Goal: Check status: Check status

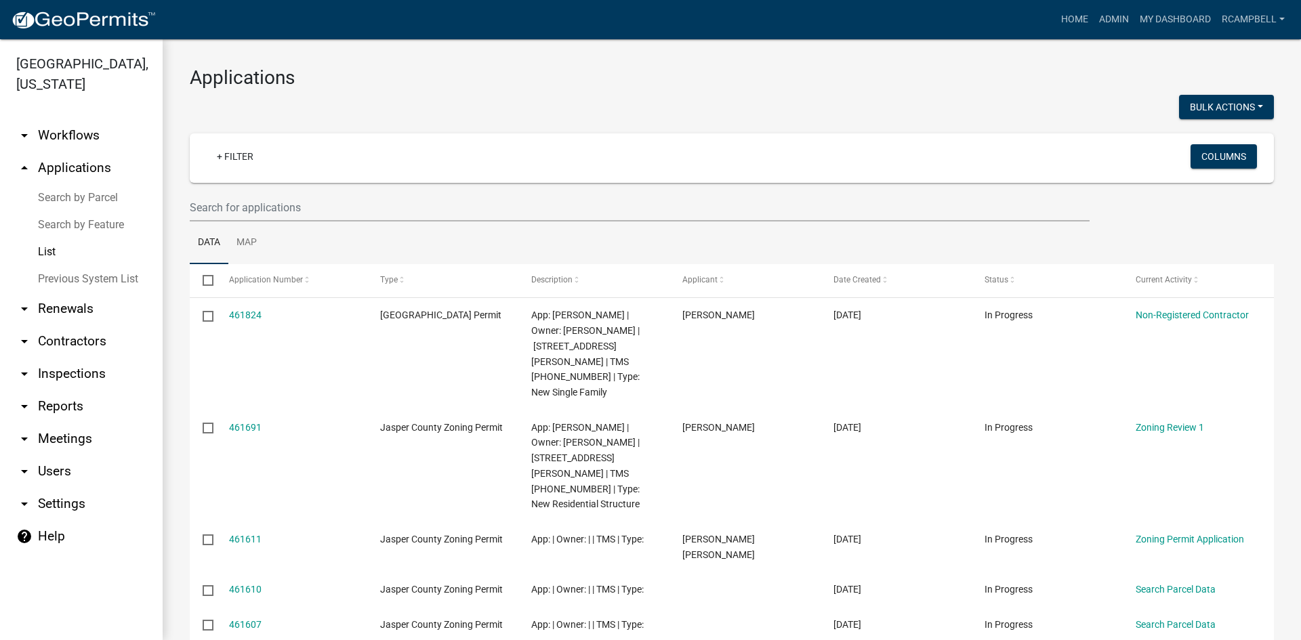
select select "3: 100"
click at [283, 213] on input "text" at bounding box center [640, 208] width 900 height 28
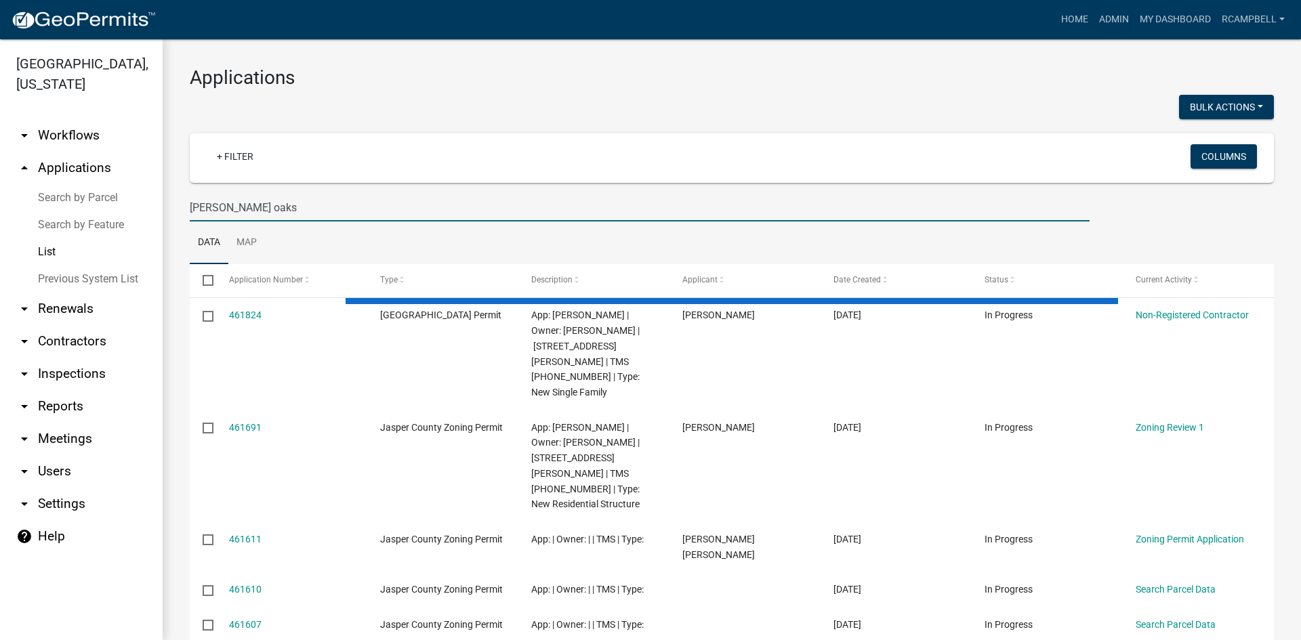
type input "[PERSON_NAME] oaks"
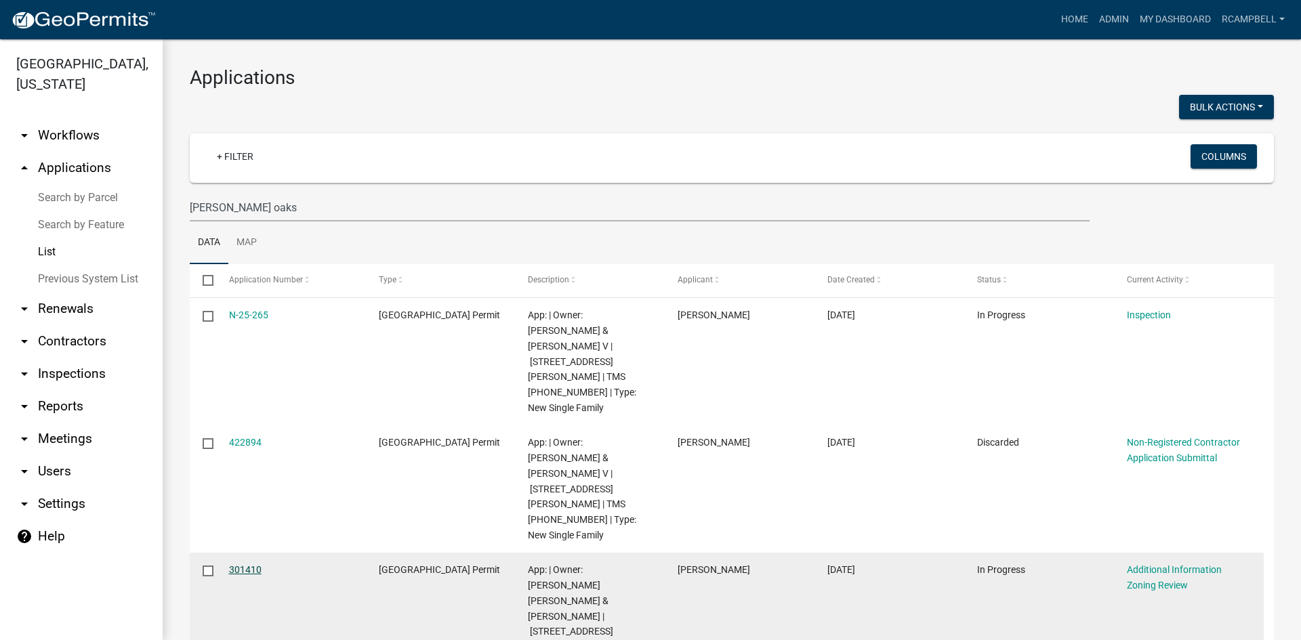
click at [243, 564] on link "301410" at bounding box center [245, 569] width 33 height 11
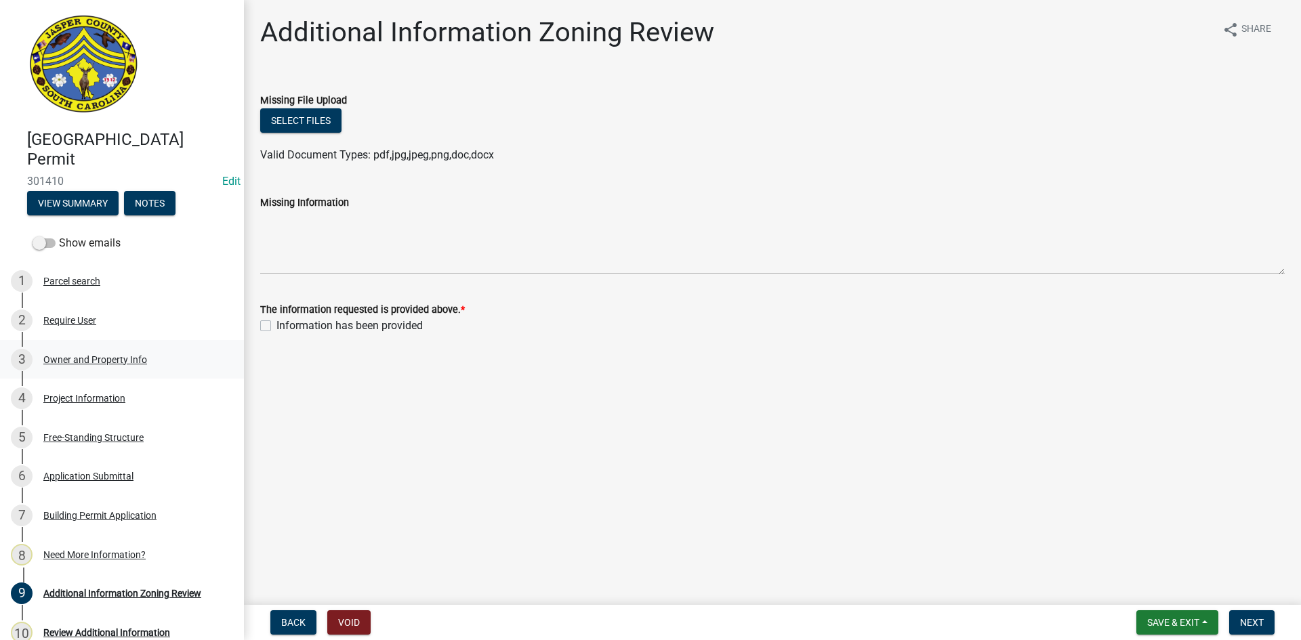
click at [81, 356] on div "Owner and Property Info" at bounding box center [95, 359] width 104 height 9
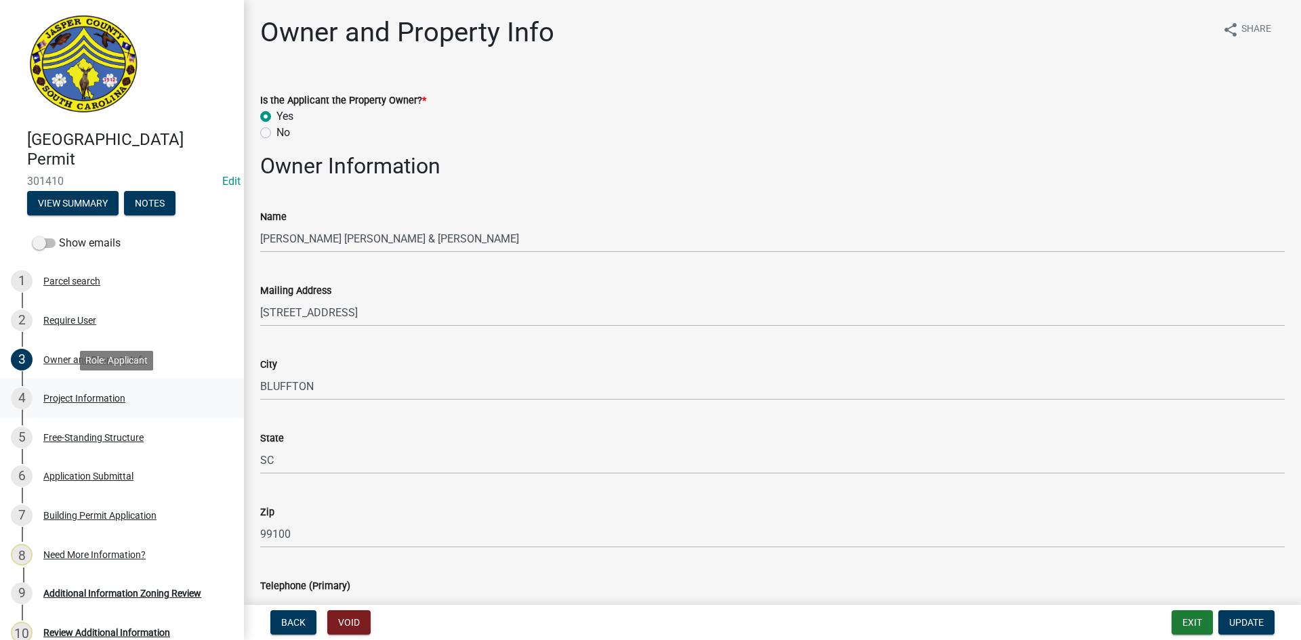
click at [81, 394] on div "Project Information" at bounding box center [84, 398] width 82 height 9
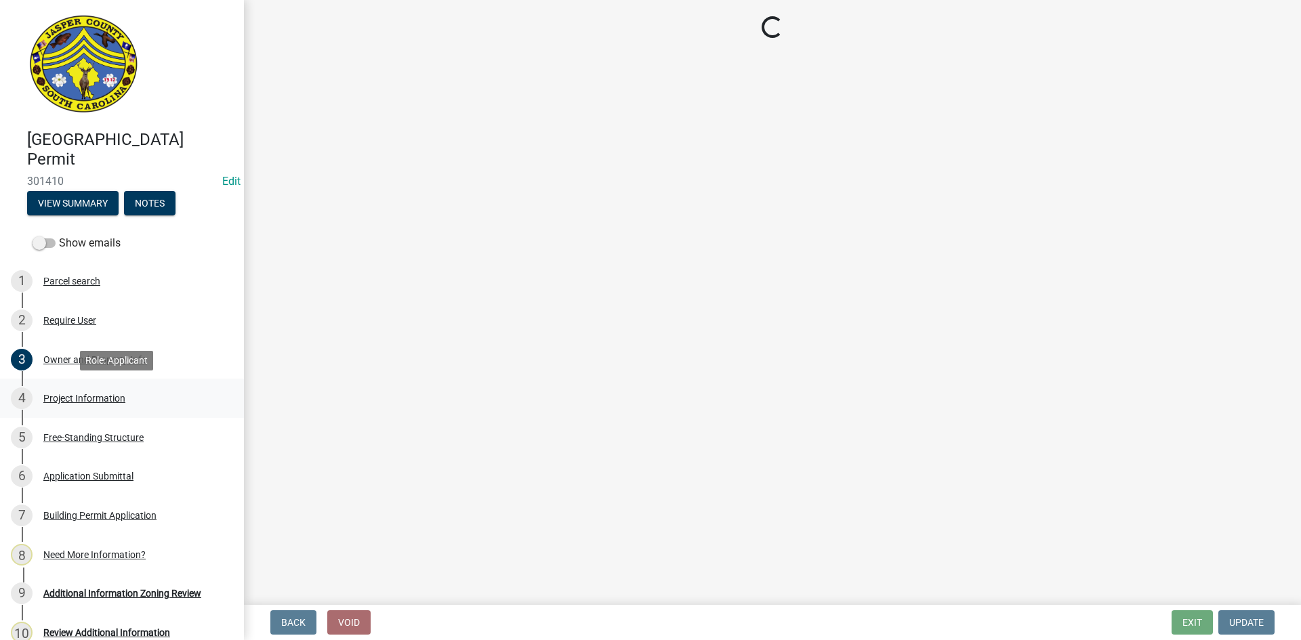
select select "f53fa719-3ff7-48d2-9eb7-3bbc18bb9995"
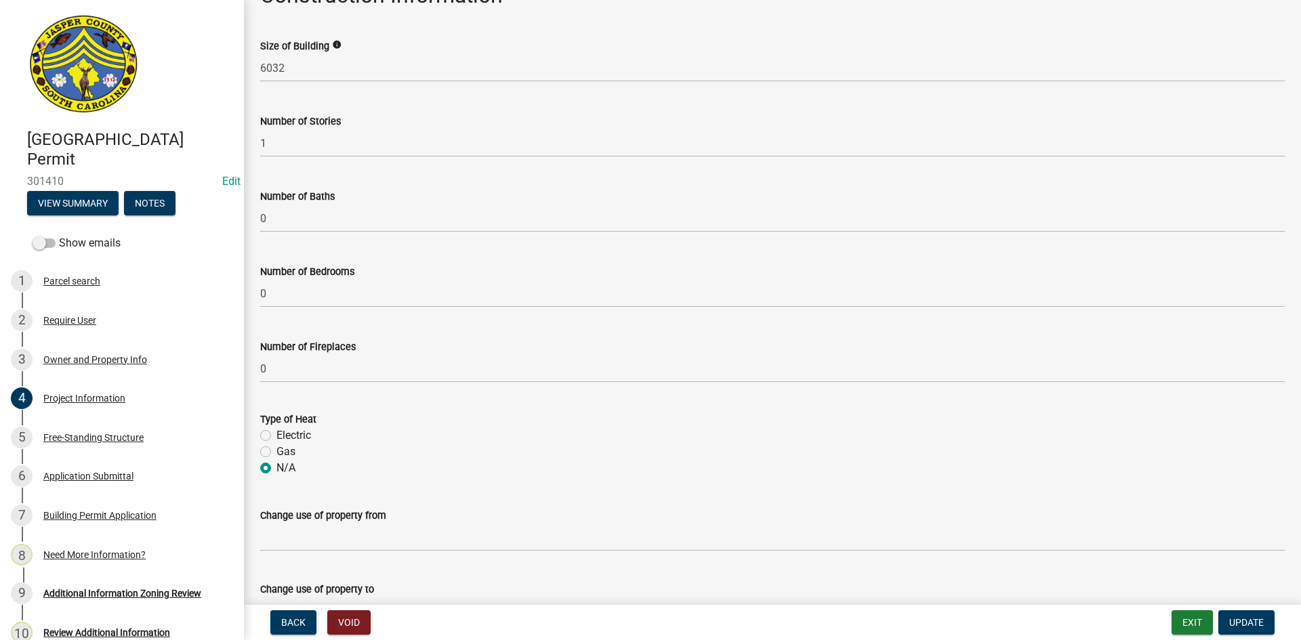
scroll to position [208, 0]
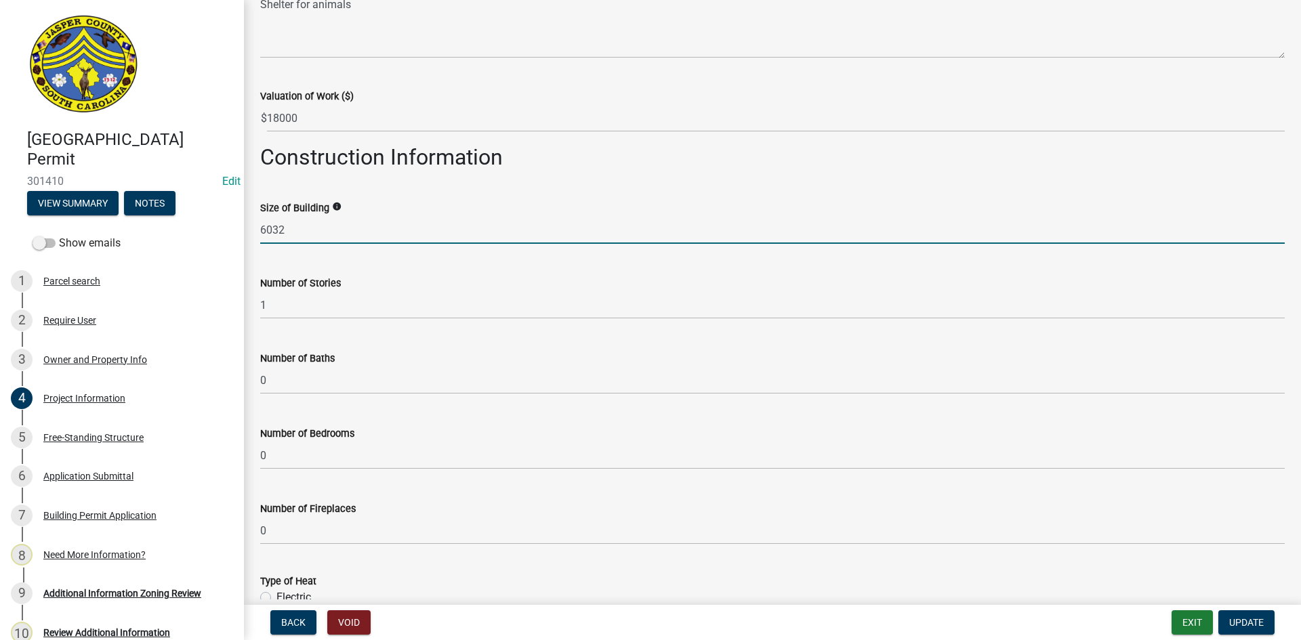
click at [285, 234] on input "6032" at bounding box center [772, 230] width 1024 height 28
click at [266, 234] on input "6032" at bounding box center [772, 230] width 1024 height 28
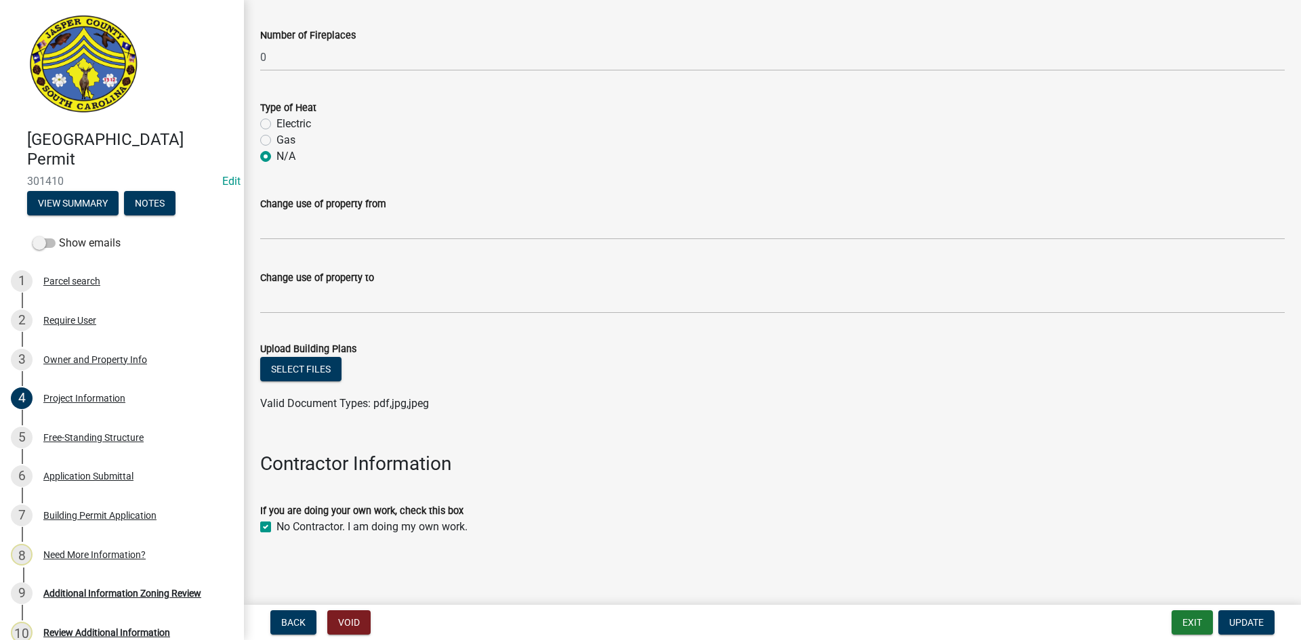
scroll to position [682, 0]
type input "2032"
click at [1252, 618] on span "Update" at bounding box center [1246, 622] width 35 height 11
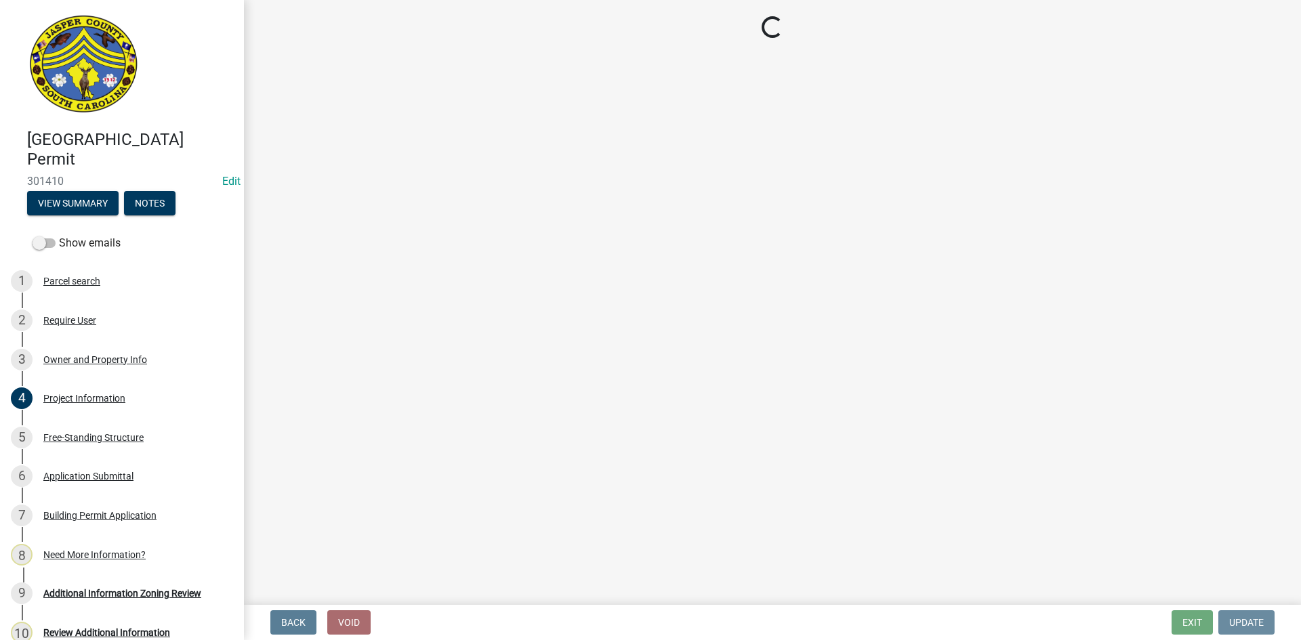
scroll to position [0, 0]
click at [88, 360] on div "Owner and Property Info" at bounding box center [95, 359] width 104 height 9
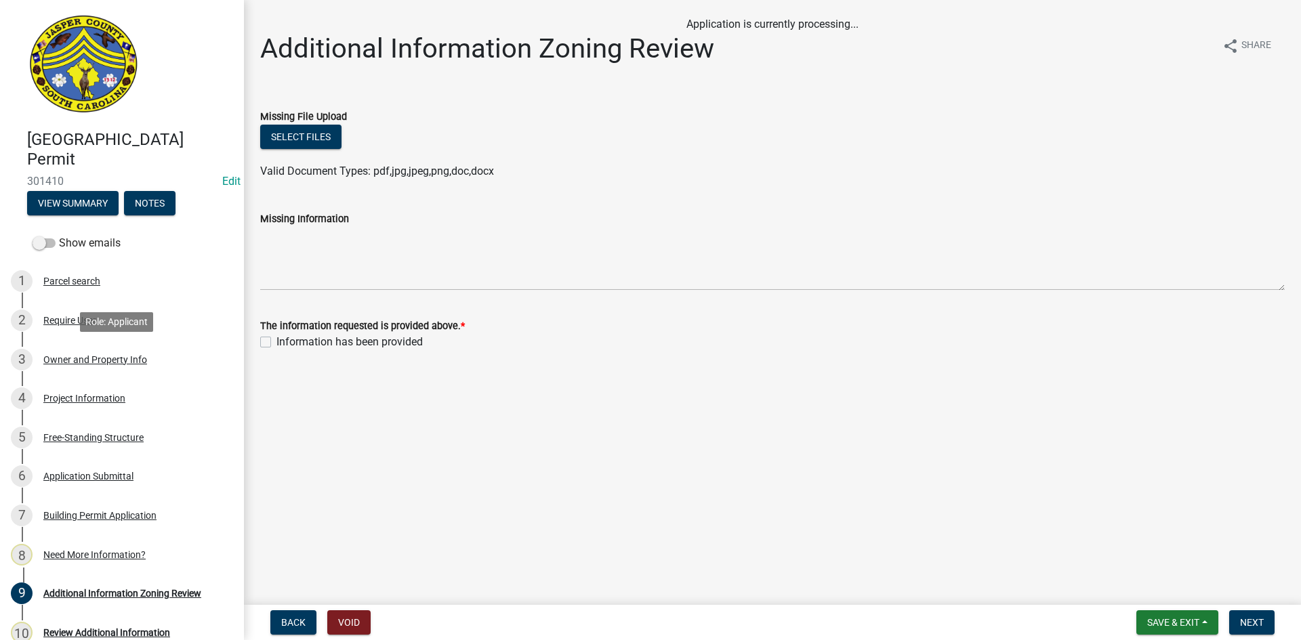
click at [88, 360] on div "Owner and Property Info" at bounding box center [95, 359] width 104 height 9
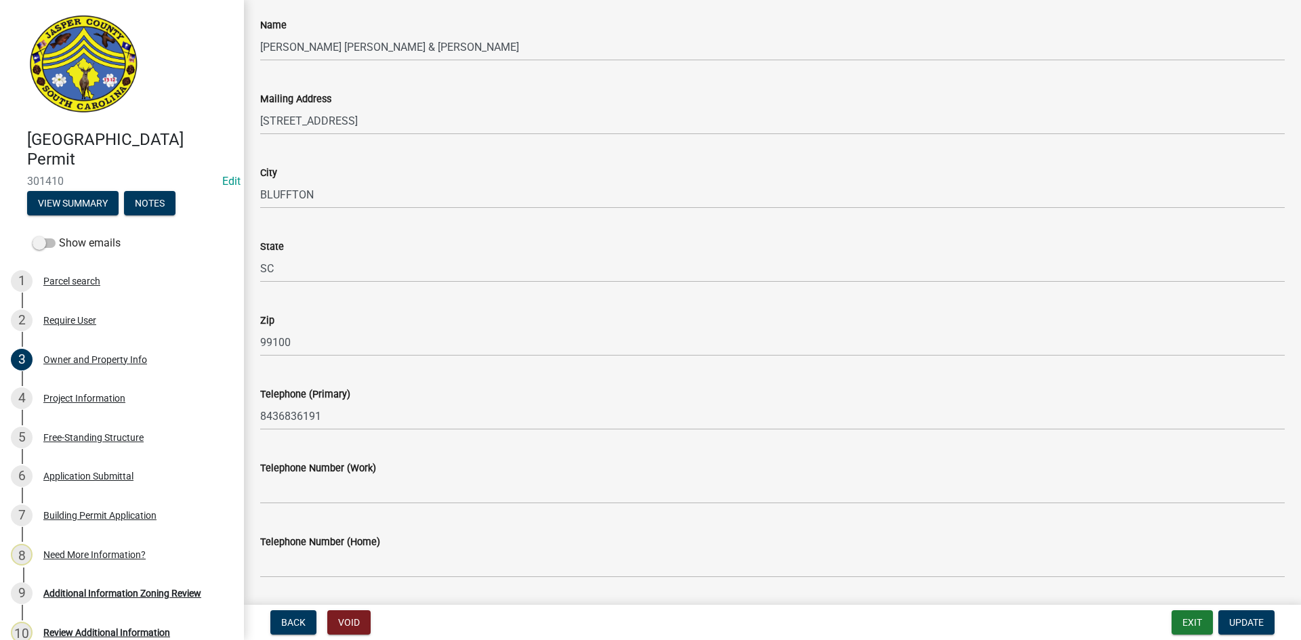
scroll to position [271, 0]
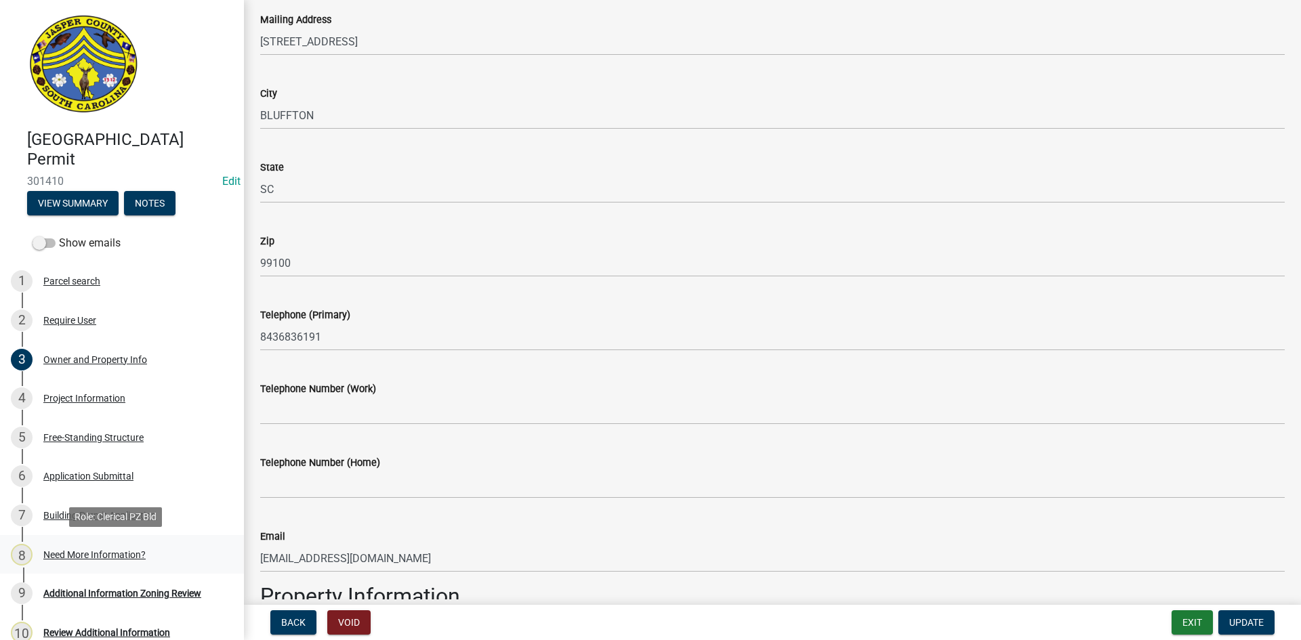
click at [70, 550] on div "Need More Information?" at bounding box center [94, 554] width 102 height 9
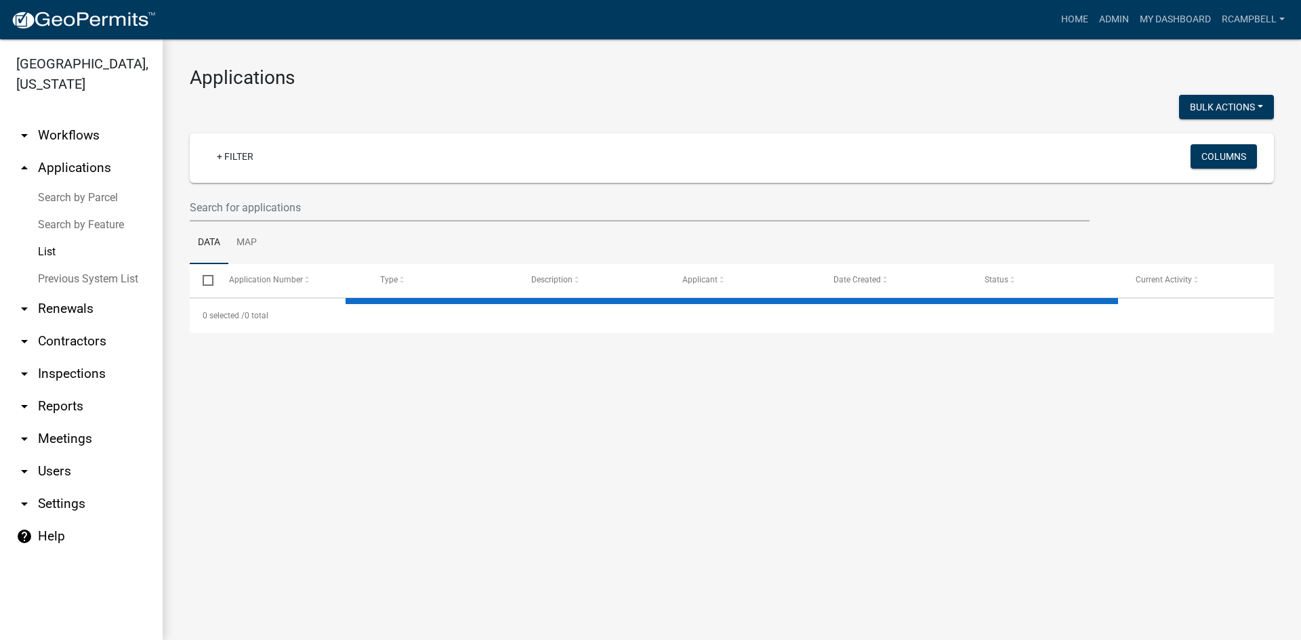
select select "3: 100"
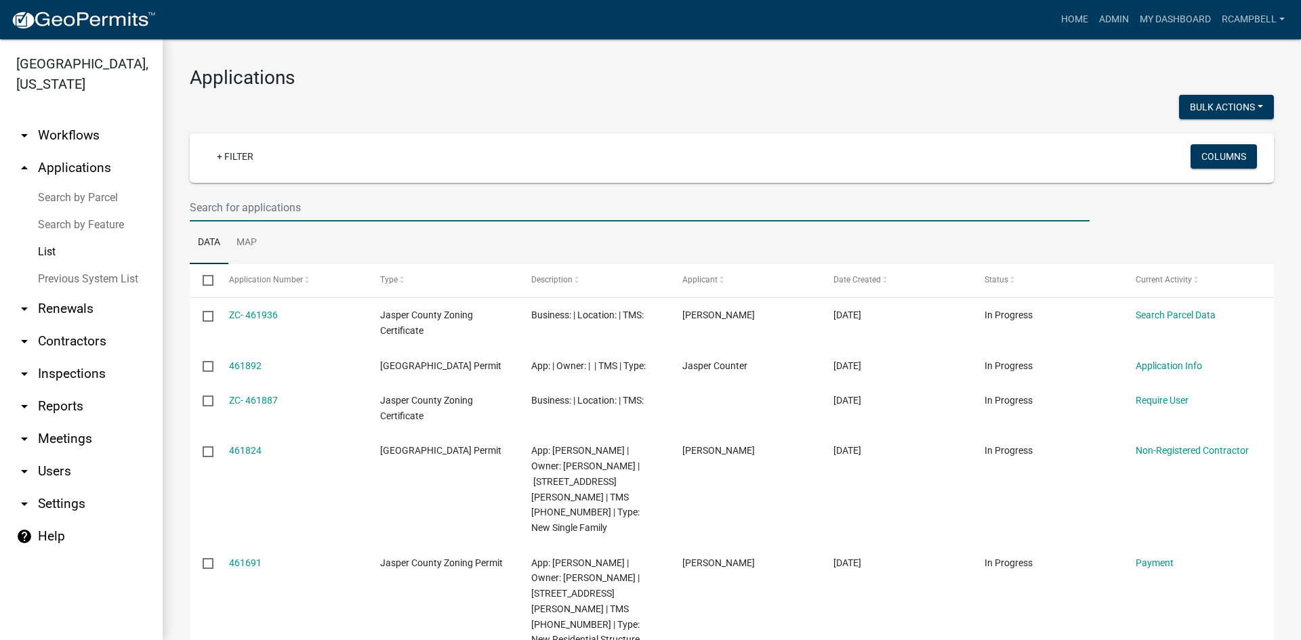
click at [225, 216] on input "text" at bounding box center [640, 208] width 900 height 28
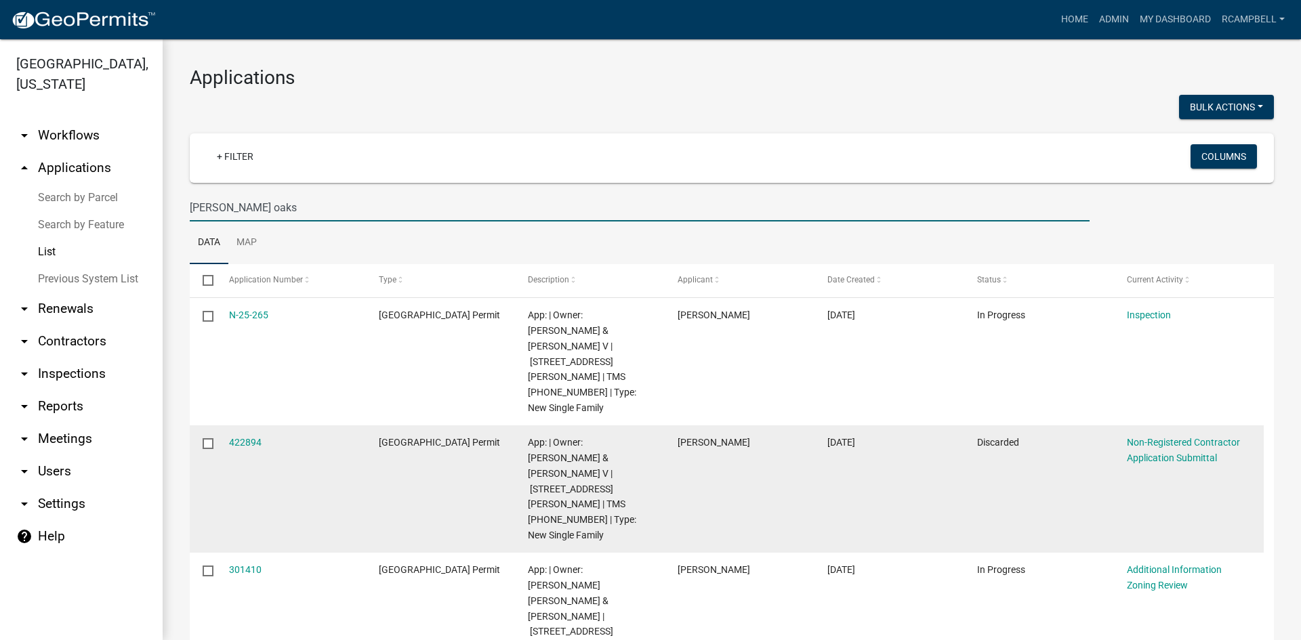
type input "[PERSON_NAME] oaks"
click at [246, 443] on datatable-body-cell "422894" at bounding box center [290, 488] width 150 height 127
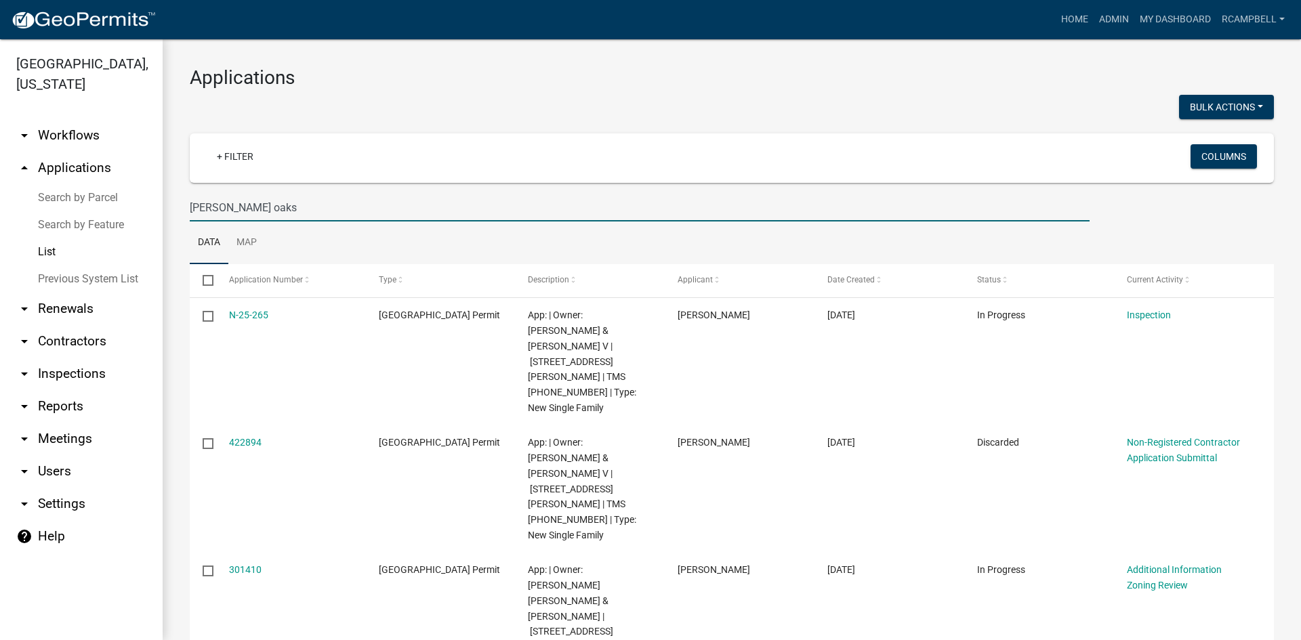
click at [245, 207] on input "[PERSON_NAME] oaks" at bounding box center [640, 208] width 900 height 28
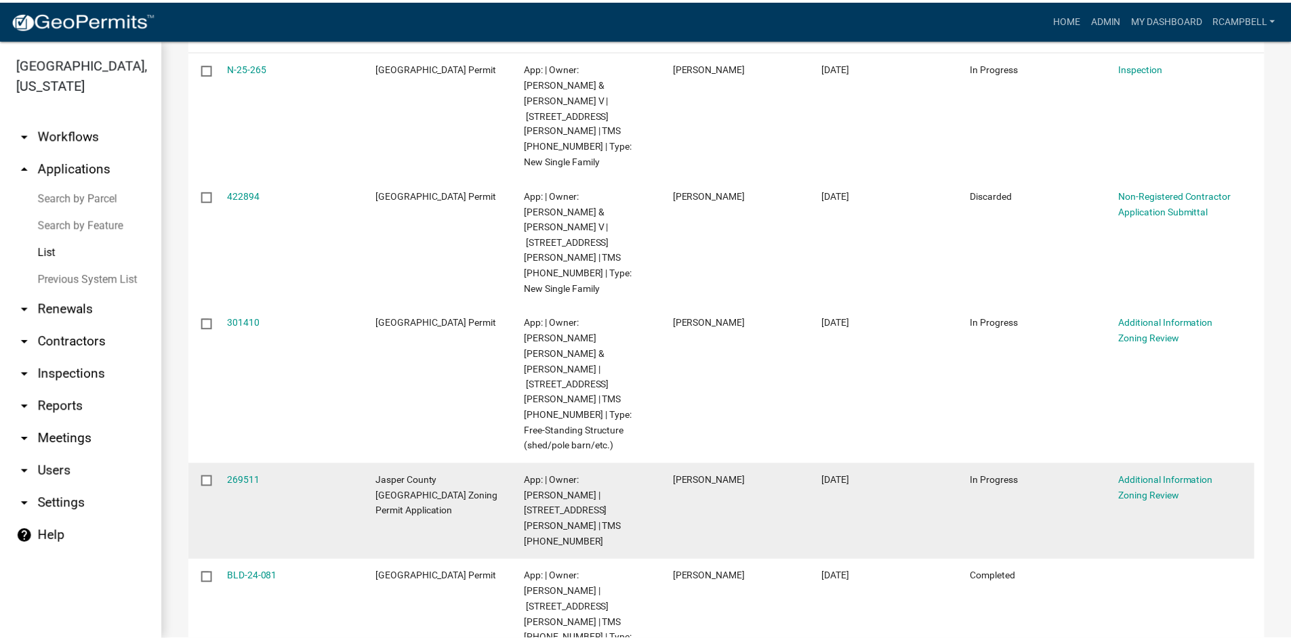
scroll to position [271, 0]
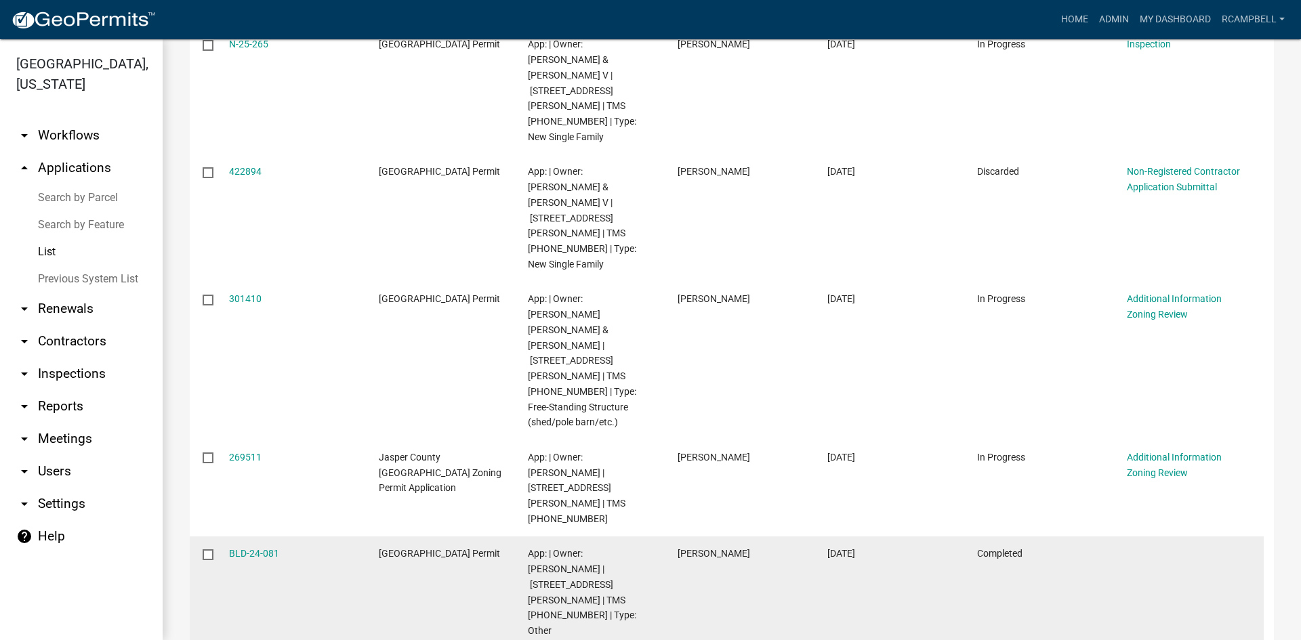
click at [280, 546] on div "BLD-24-081" at bounding box center [291, 554] width 124 height 16
click at [272, 548] on link "BLD-24-081" at bounding box center [254, 553] width 50 height 11
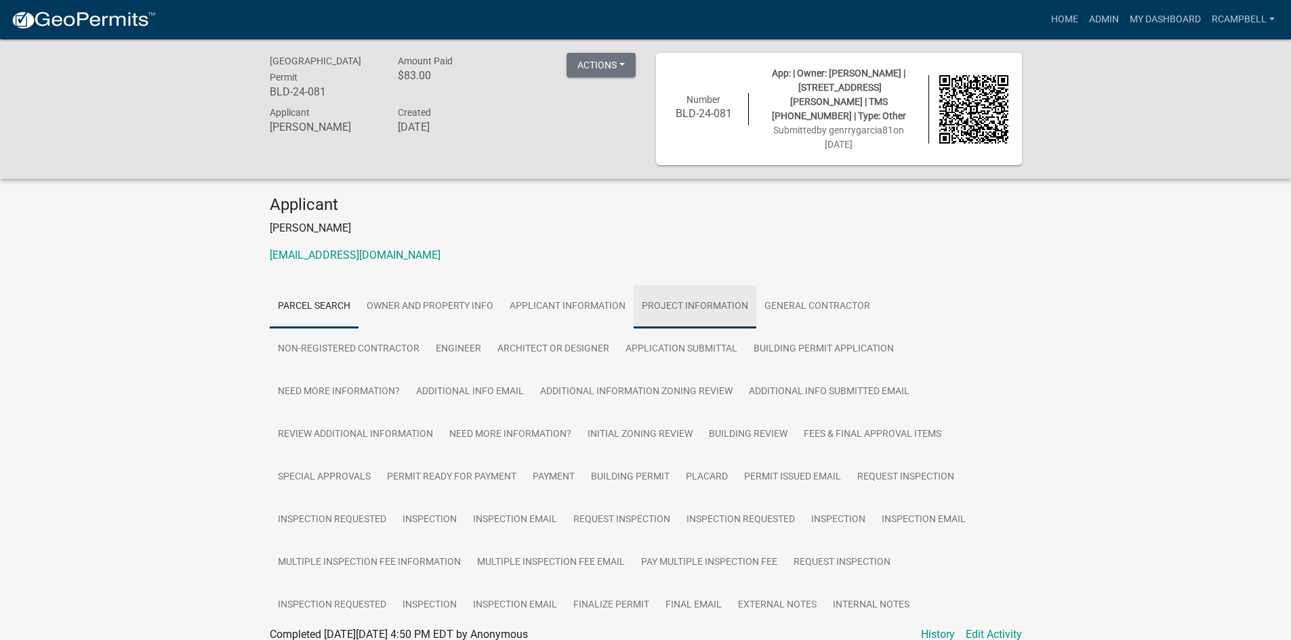
click at [680, 297] on link "Project Information" at bounding box center [694, 306] width 123 height 43
click at [667, 289] on link "Project Information" at bounding box center [694, 306] width 123 height 43
